Goal: Complete application form

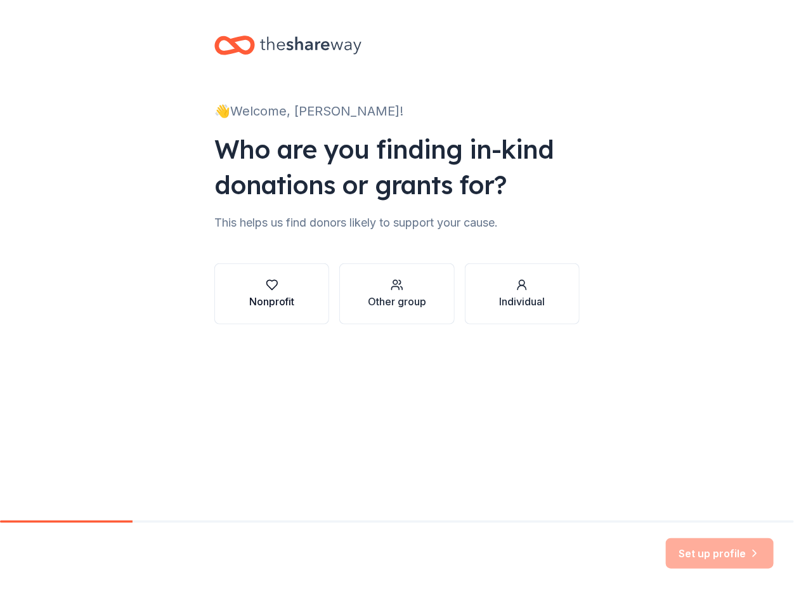
click at [287, 298] on div "Nonprofit" at bounding box center [272, 301] width 46 height 15
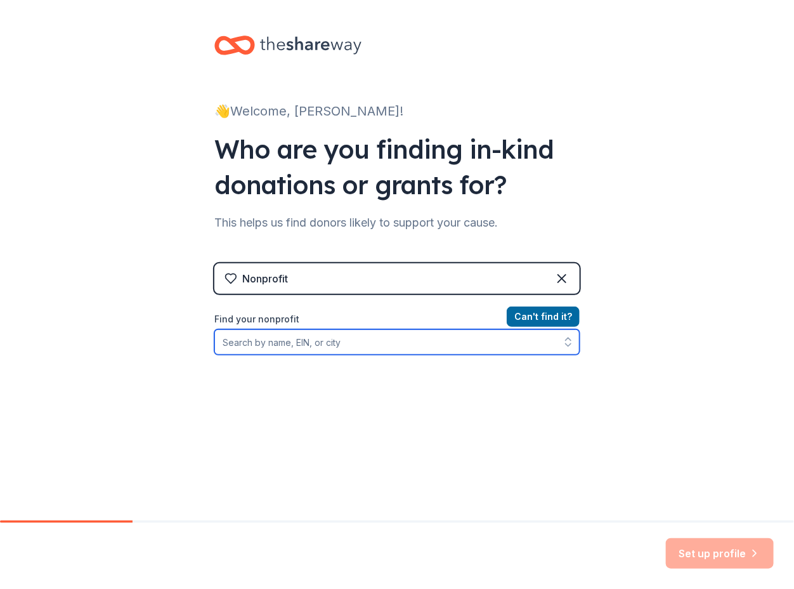
click at [313, 339] on input "Find your nonprofit" at bounding box center [396, 341] width 365 height 25
type input "People Program"
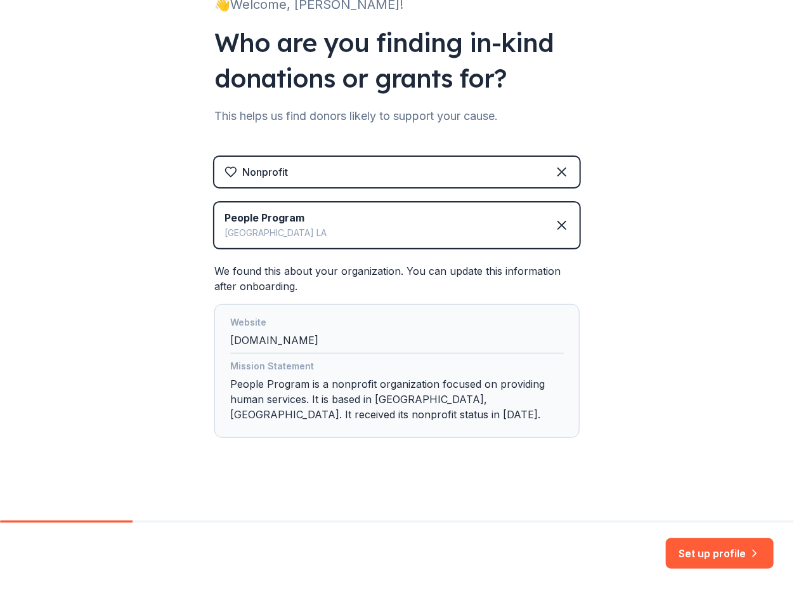
scroll to position [110, 0]
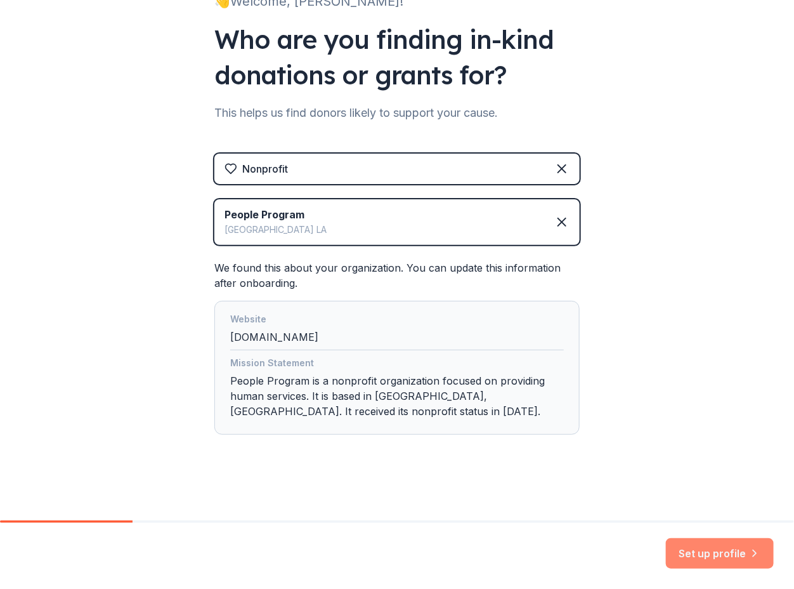
click at [714, 551] on button "Set up profile" at bounding box center [720, 553] width 108 height 30
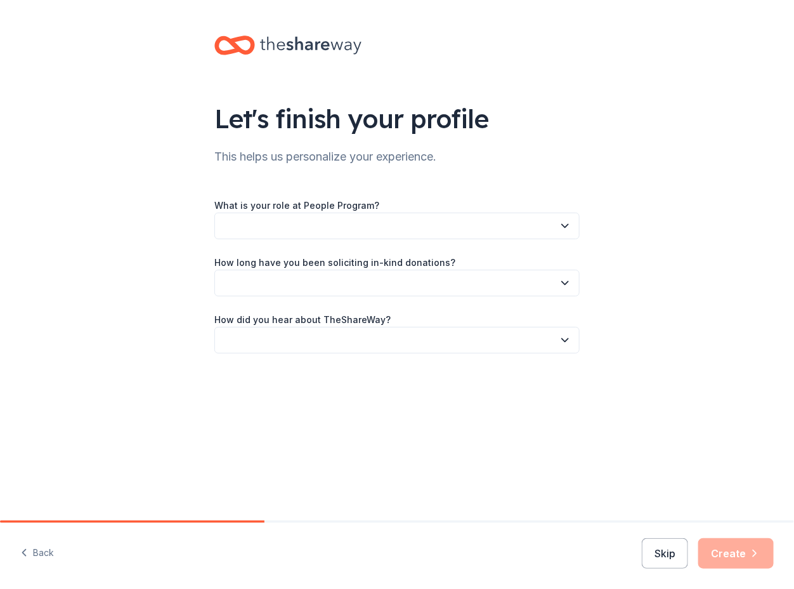
click at [392, 222] on button "button" at bounding box center [396, 226] width 365 height 27
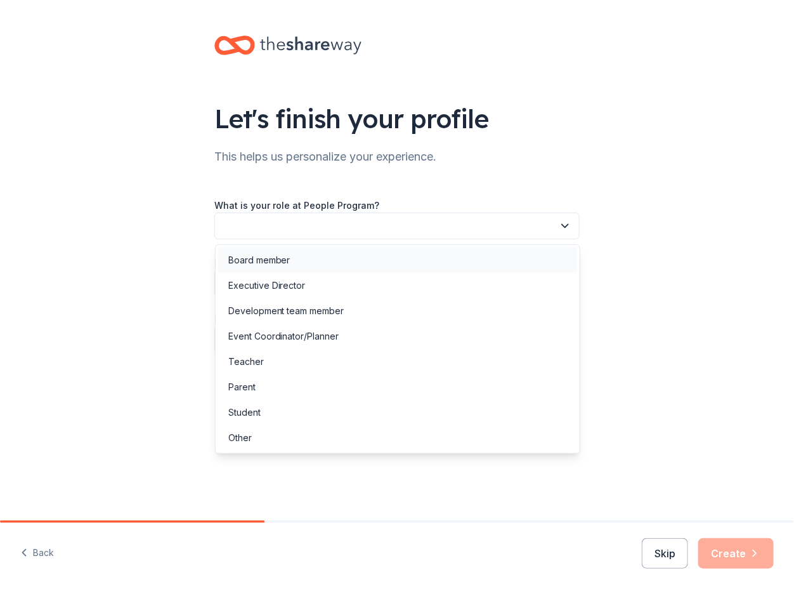
click at [277, 260] on div "Board member" at bounding box center [259, 260] width 62 height 15
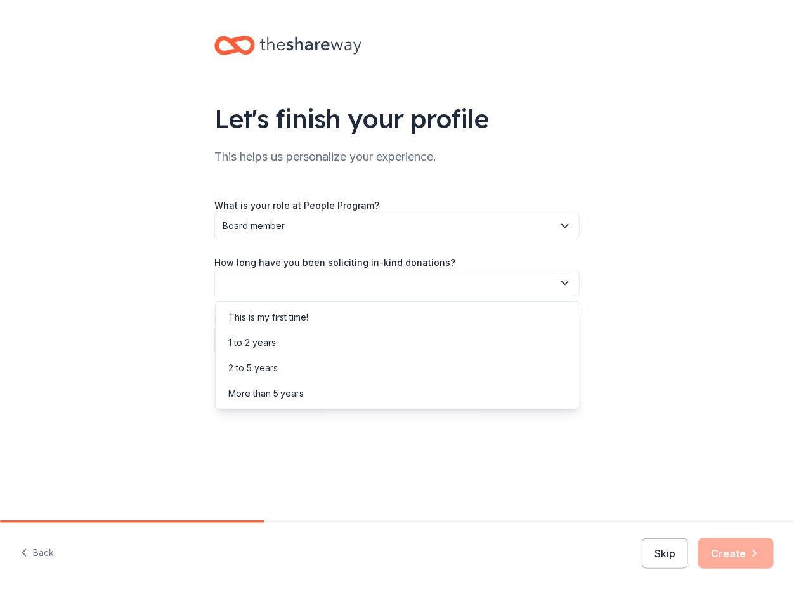
click at [299, 282] on button "button" at bounding box center [396, 283] width 365 height 27
click at [287, 313] on div "This is my first time!" at bounding box center [268, 317] width 81 height 15
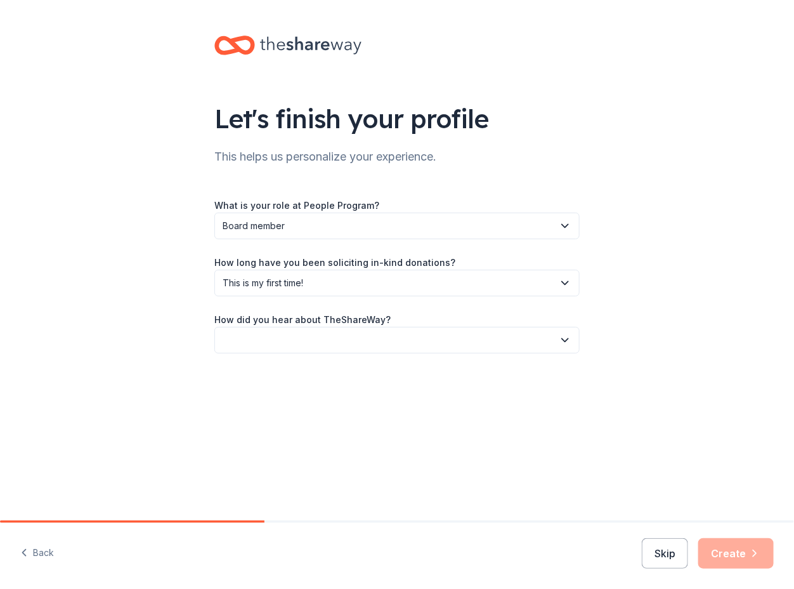
click at [328, 320] on label "How did you hear about TheShareWay?" at bounding box center [302, 319] width 176 height 13
click at [327, 332] on button "button" at bounding box center [396, 340] width 365 height 27
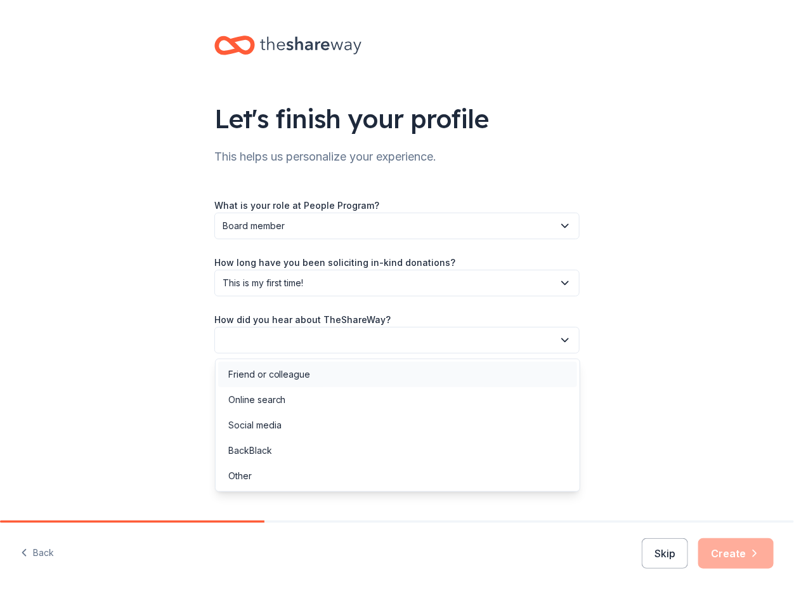
click at [298, 373] on div "Friend or colleague" at bounding box center [269, 374] width 82 height 15
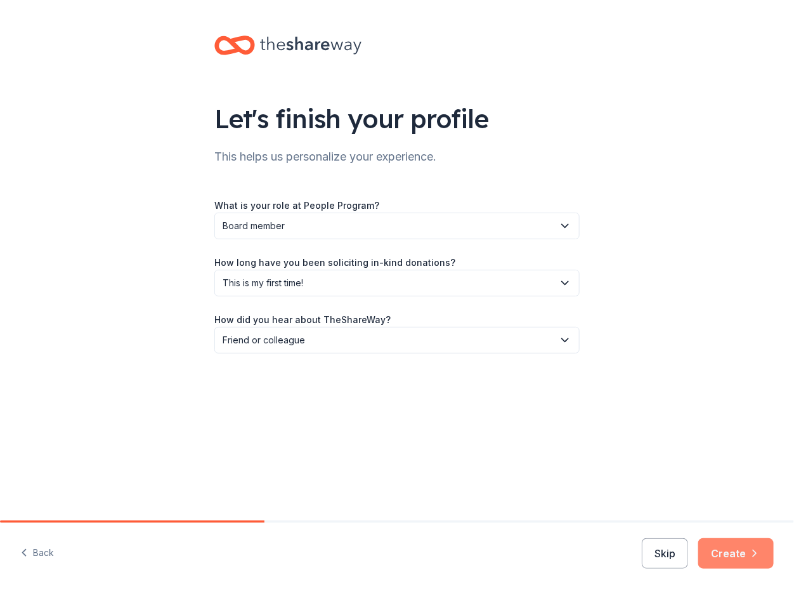
click at [732, 548] on button "Create" at bounding box center [737, 553] width 76 height 30
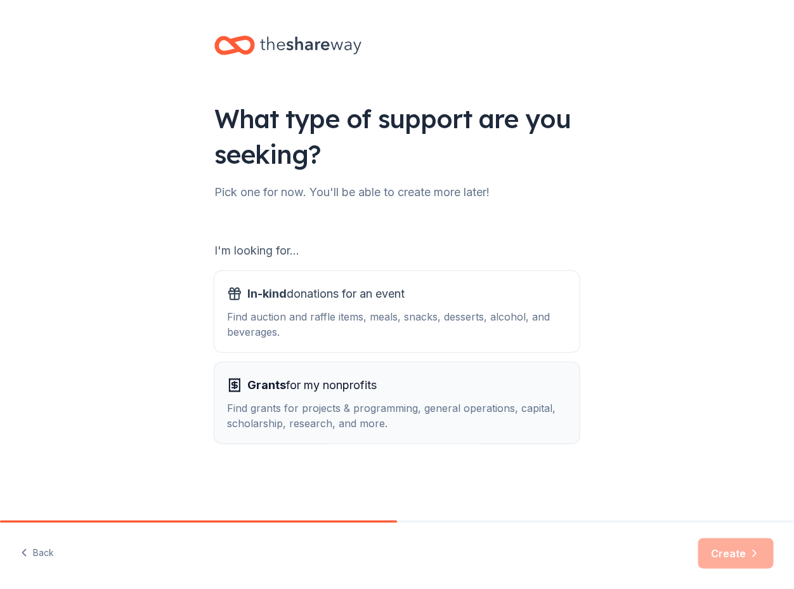
click at [297, 383] on span "Grants for my nonprofits" at bounding box center [311, 385] width 129 height 20
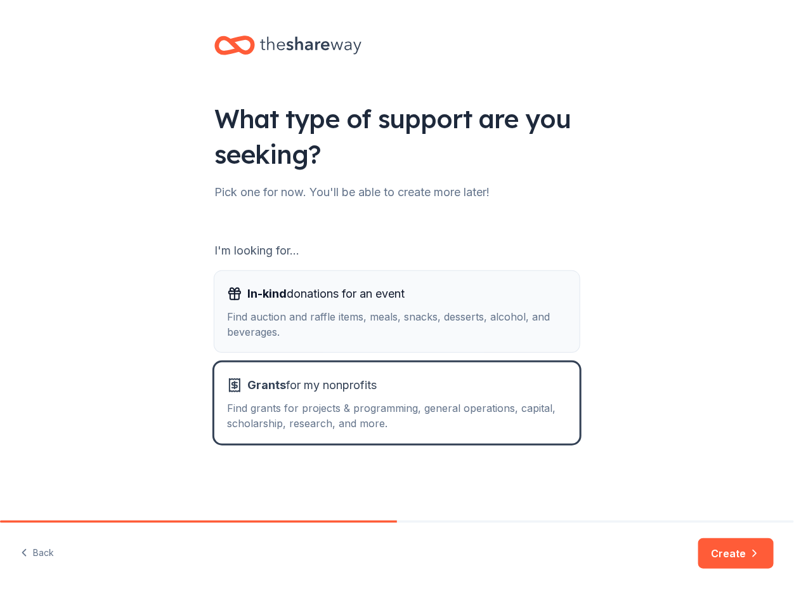
click at [289, 295] on span "In-kind donations for an event" at bounding box center [325, 294] width 157 height 20
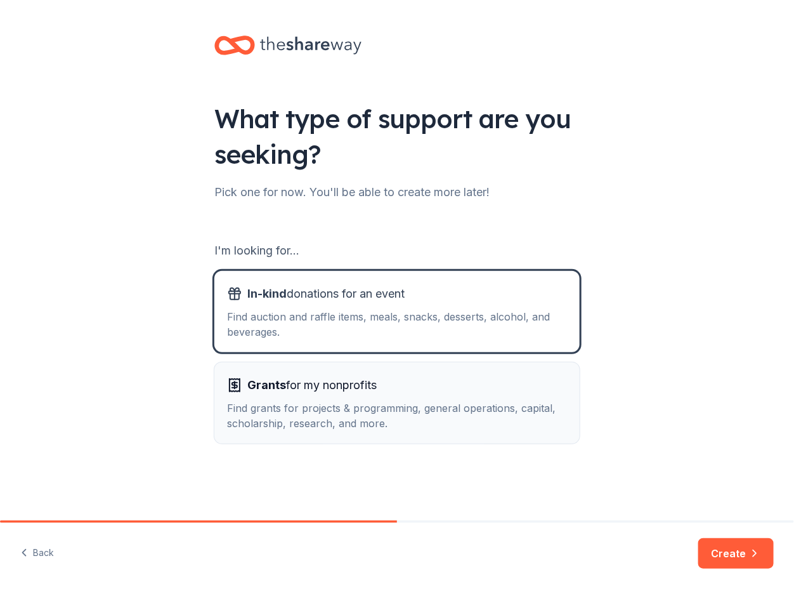
click at [306, 383] on span "Grants for my nonprofits" at bounding box center [311, 385] width 129 height 20
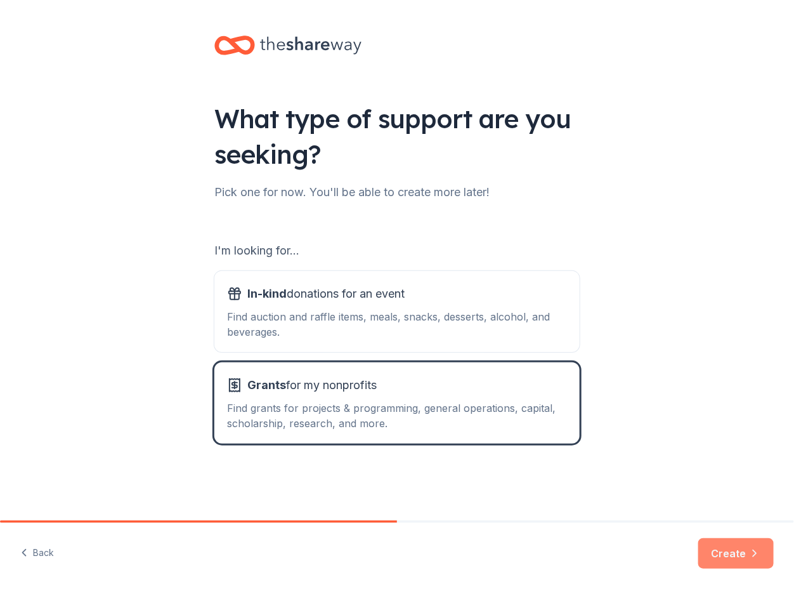
click at [733, 551] on button "Create" at bounding box center [737, 553] width 76 height 30
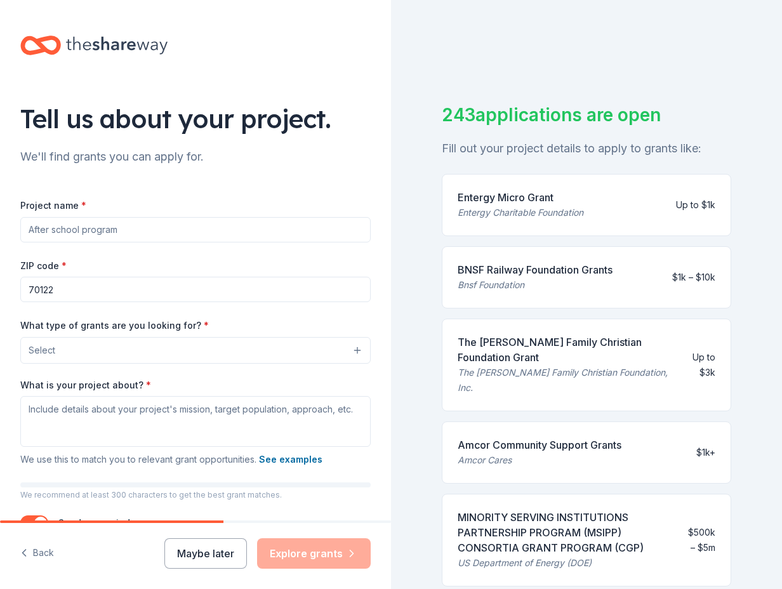
click at [128, 230] on input "Project name *" at bounding box center [195, 229] width 350 height 25
type input "People Program"
drag, startPoint x: 767, startPoint y: 91, endPoint x: 761, endPoint y: 56, distance: 36.1
click at [761, 56] on div "243 applications are open Fill out your project details to apply to grants like…" at bounding box center [586, 294] width 391 height 589
